Goal: Transaction & Acquisition: Obtain resource

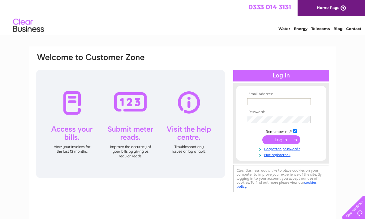
click at [282, 77] on div at bounding box center [282, 76] width 96 height 12
click at [258, 102] on input "text" at bounding box center [279, 101] width 64 height 7
type input "emhmitch@talk21.com"
click at [283, 141] on input "submit" at bounding box center [282, 139] width 38 height 9
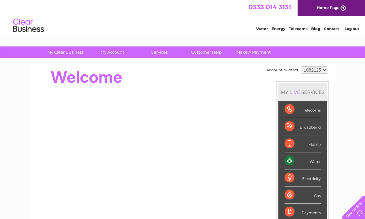
click at [327, 73] on select "1082125 1082130 1110612 1125021 1146012 1155270" at bounding box center [315, 69] width 26 height 7
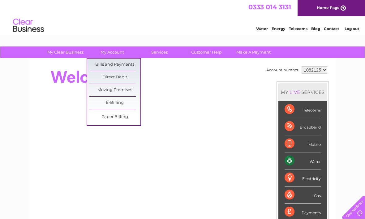
click at [124, 66] on link "Bills and Payments" at bounding box center [115, 65] width 51 height 12
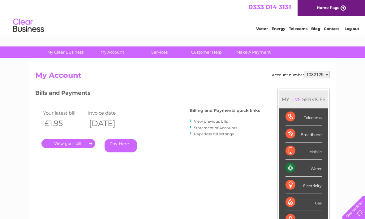
click at [77, 147] on link "." at bounding box center [69, 143] width 54 height 9
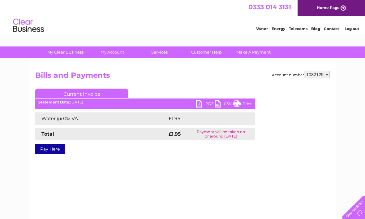
click at [203, 107] on link "PDF" at bounding box center [205, 104] width 19 height 9
click at [327, 76] on select "1082125 1082130 1110612 1125021 1146012 1155270" at bounding box center [317, 74] width 26 height 7
select select "1082130"
click at [201, 108] on link "PDF" at bounding box center [205, 104] width 19 height 9
click at [326, 76] on select "1082125 1082130 1110612 1125021 1146012 1155270" at bounding box center [317, 74] width 26 height 7
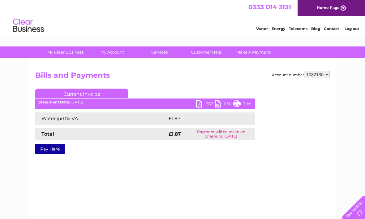
select select "1110612"
click at [202, 108] on link "PDF" at bounding box center [205, 104] width 19 height 9
click at [329, 77] on select "1082125 1082130 1110612 1125021 1146012 1155270" at bounding box center [317, 74] width 26 height 7
select select "1146012"
click at [324, 75] on select "1082125 1082130 1110612 1125021 1146012 1155270" at bounding box center [317, 74] width 26 height 7
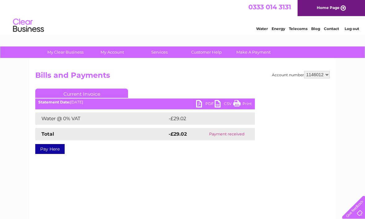
select select "1155270"
click at [200, 105] on link "PDF" at bounding box center [205, 104] width 19 height 9
